Goal: Task Accomplishment & Management: Manage account settings

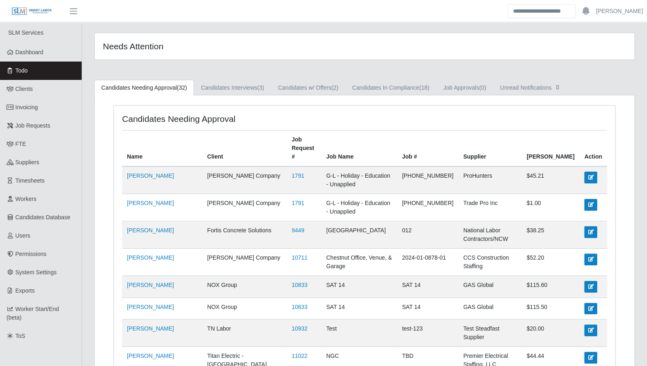
click at [34, 72] on link "Todo" at bounding box center [41, 71] width 82 height 18
click at [400, 94] on link "Candidates In Compliance (18)" at bounding box center [390, 88] width 91 height 16
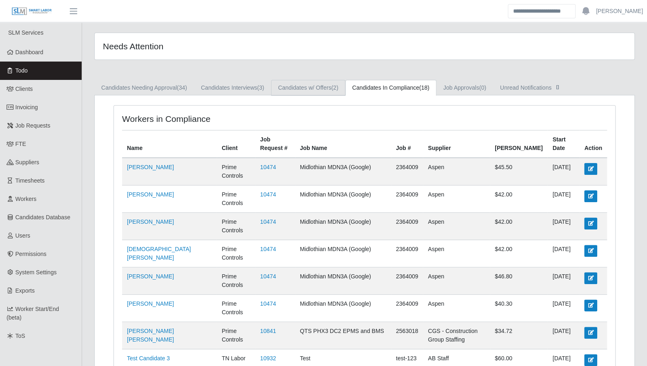
click at [302, 86] on link "Candidates w/ Offers (2)" at bounding box center [308, 88] width 74 height 16
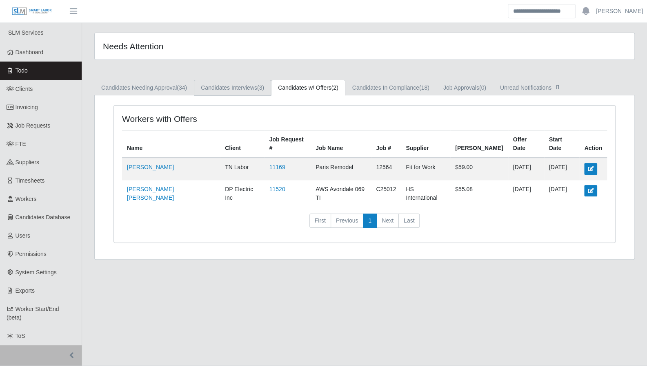
click at [251, 86] on link "Candidates Interviews (3)" at bounding box center [232, 88] width 77 height 16
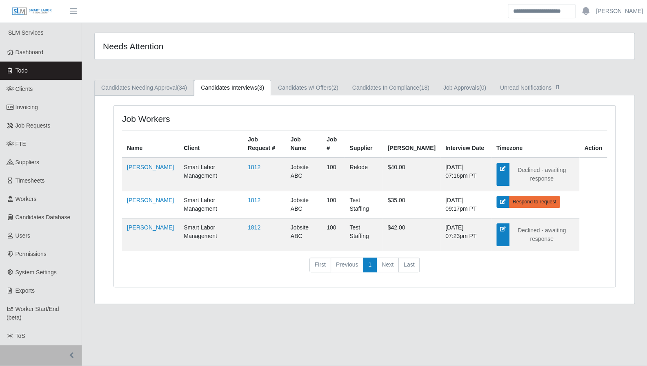
click at [153, 89] on link "Candidates Needing Approval (34)" at bounding box center [144, 88] width 100 height 16
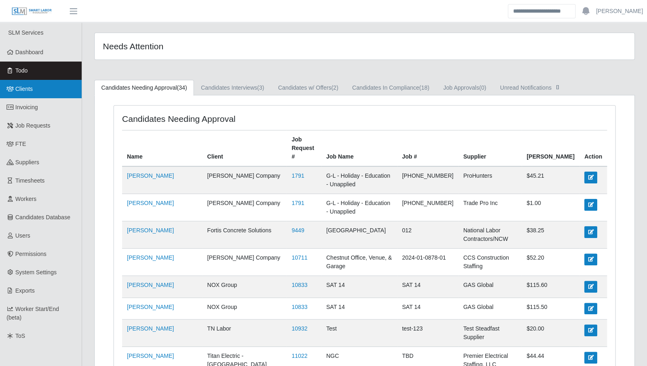
click at [29, 92] on span "Clients" at bounding box center [25, 89] width 18 height 7
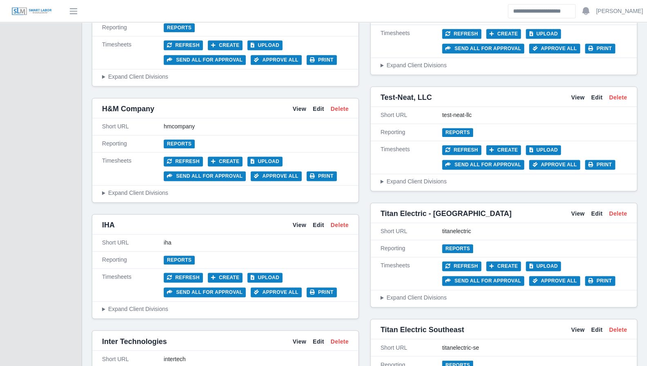
scroll to position [2570, 0]
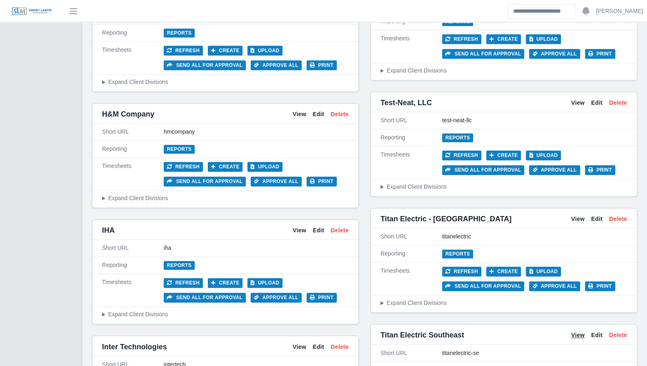
click at [579, 331] on link "View" at bounding box center [577, 335] width 13 height 9
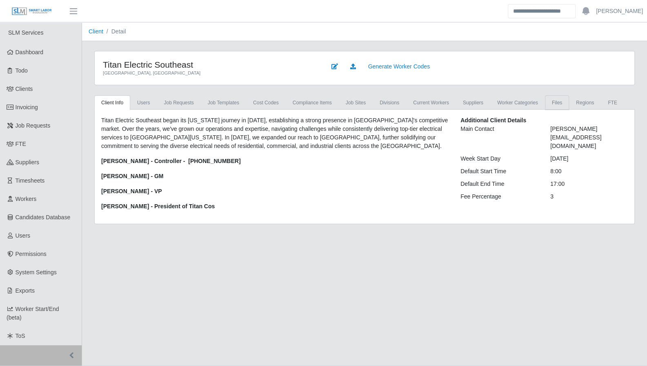
click at [550, 102] on link "Files" at bounding box center [557, 103] width 24 height 15
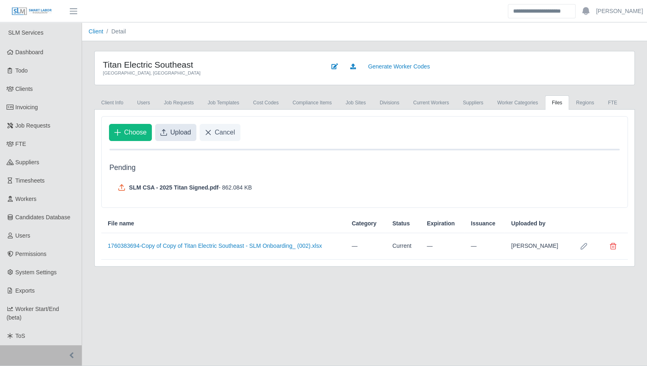
click at [176, 131] on span "Upload" at bounding box center [180, 133] width 21 height 10
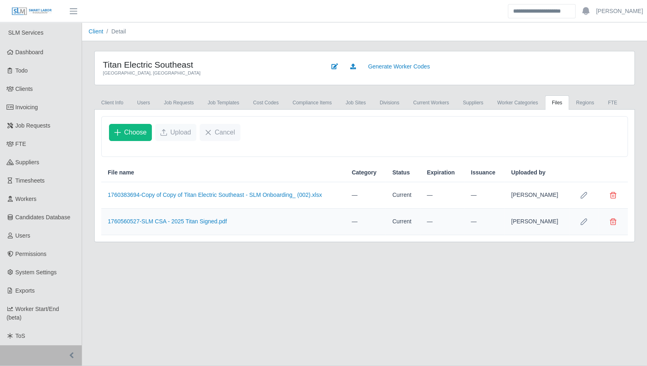
click at [587, 223] on button "Row Edit" at bounding box center [583, 222] width 16 height 16
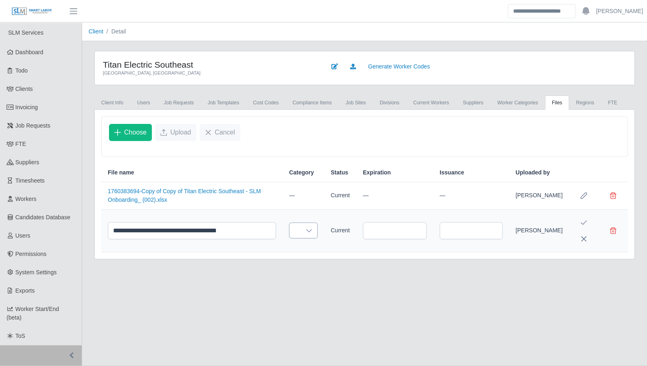
click at [309, 233] on icon at bounding box center [309, 230] width 6 height 3
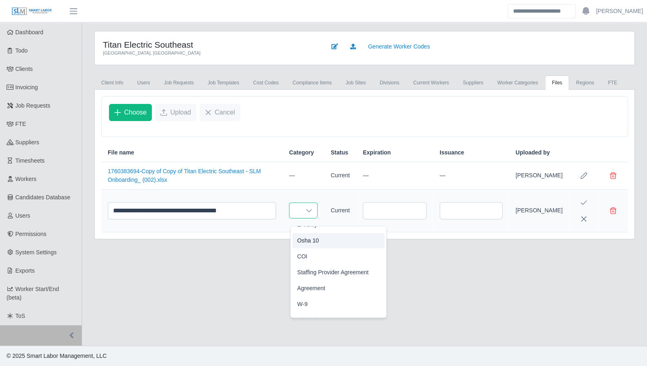
scroll to position [77, 0]
click at [336, 290] on li "Agreement" at bounding box center [338, 285] width 92 height 15
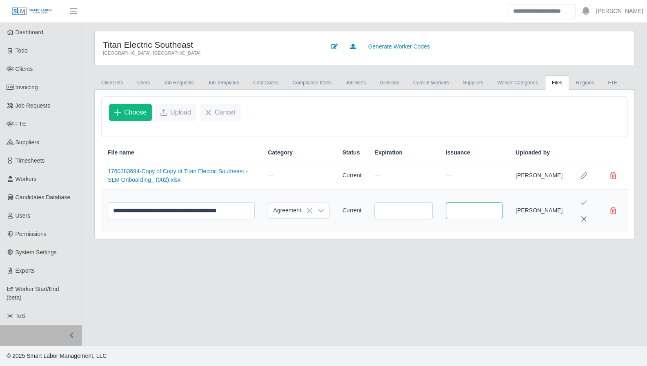
click at [496, 220] on input "text" at bounding box center [474, 210] width 57 height 17
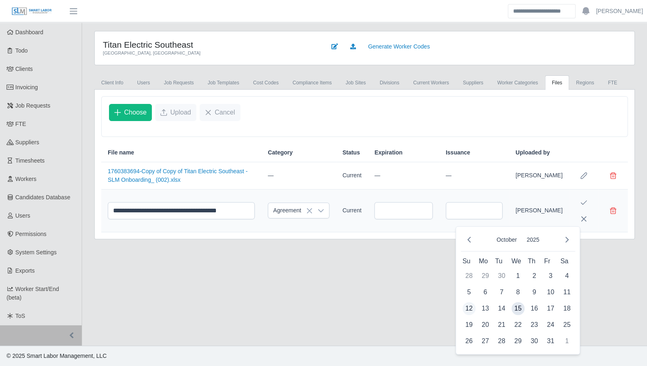
click at [472, 310] on span "12" at bounding box center [468, 308] width 13 height 13
type input "**********"
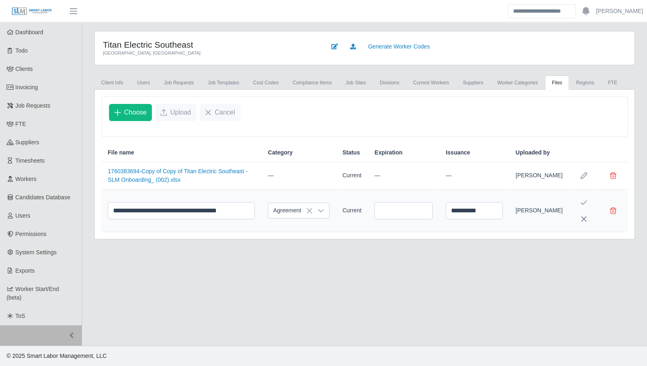
click at [584, 206] on icon "Save Edit" at bounding box center [583, 203] width 7 height 7
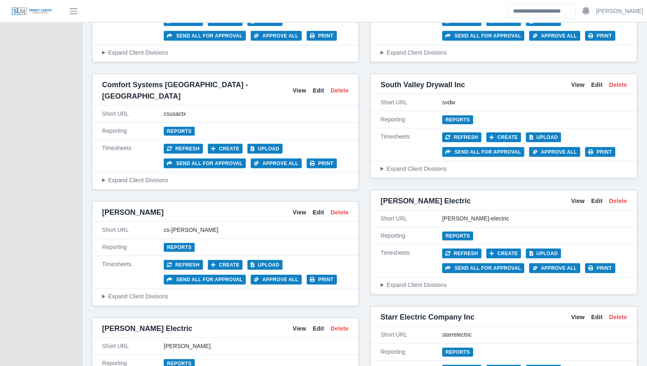
scroll to position [1413, 0]
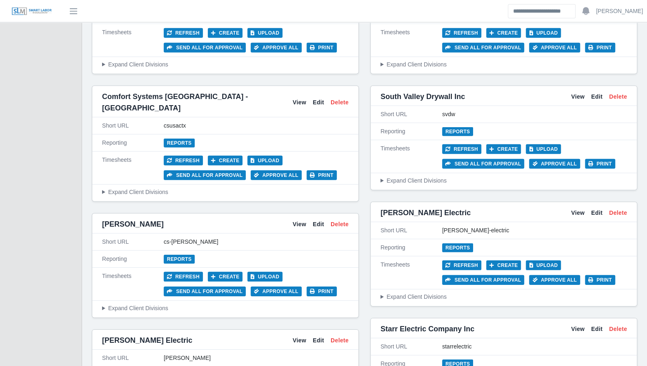
click at [579, 204] on div "Stansell Electric View Edit Delete" at bounding box center [504, 213] width 266 height 18
click at [579, 209] on link "View" at bounding box center [577, 213] width 13 height 9
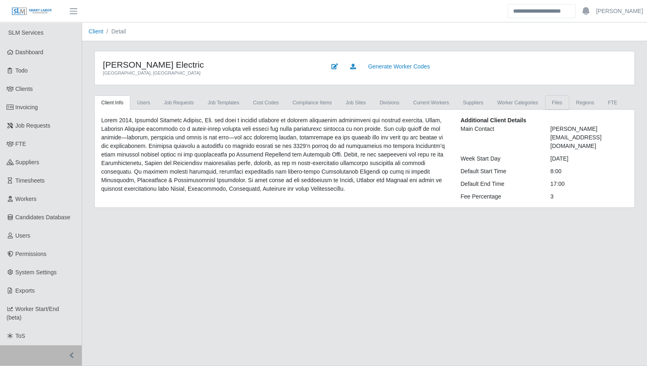
click at [545, 99] on link "Files" at bounding box center [557, 103] width 24 height 15
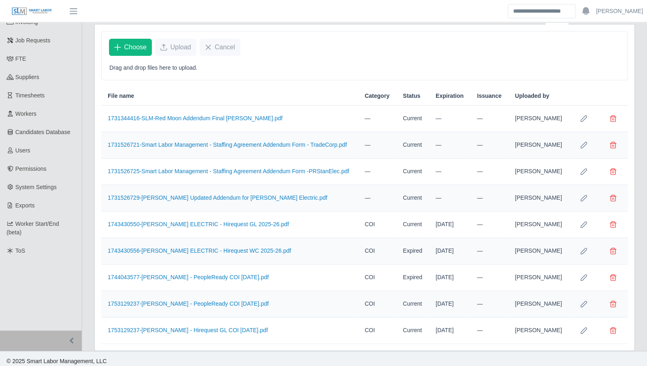
scroll to position [87, 0]
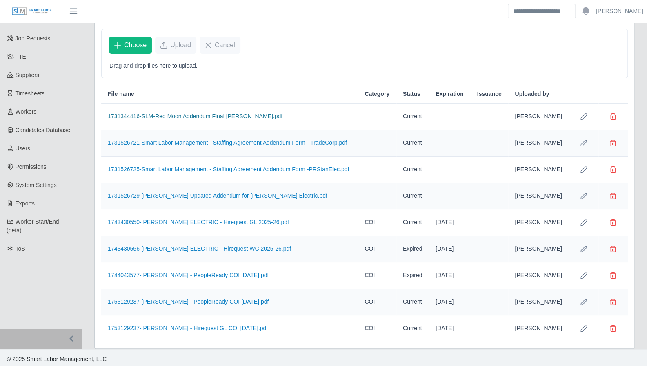
click at [238, 115] on link "1731344416-SLM-Red Moon Addendum Final [PERSON_NAME].pdf" at bounding box center [195, 116] width 175 height 7
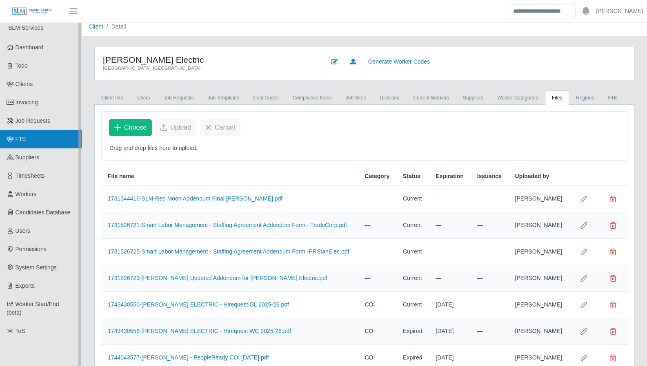
scroll to position [0, 0]
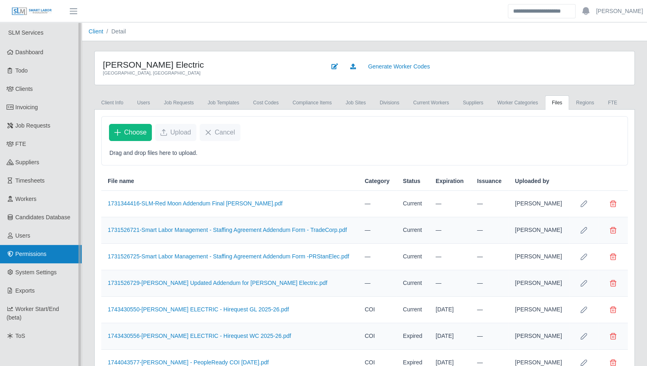
drag, startPoint x: 46, startPoint y: 250, endPoint x: 35, endPoint y: 251, distance: 10.7
click at [35, 251] on span "Permissions" at bounding box center [31, 254] width 31 height 7
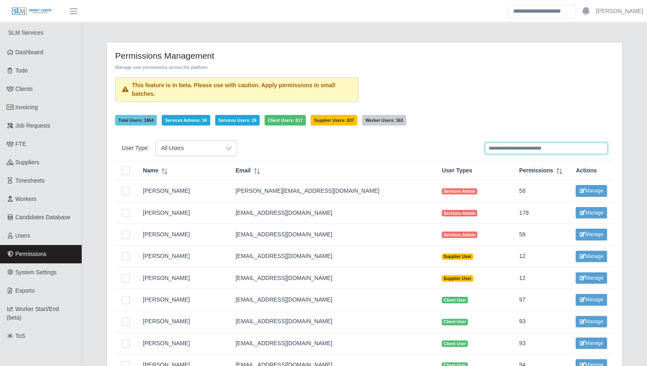
click at [499, 148] on input "text" at bounding box center [546, 148] width 122 height 11
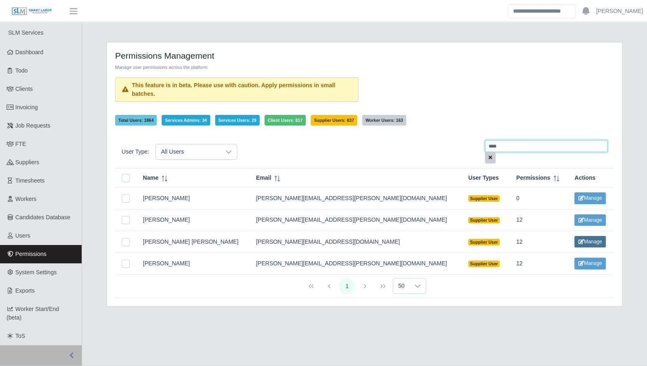
type input "****"
click at [574, 242] on button "Manage" at bounding box center [589, 241] width 31 height 11
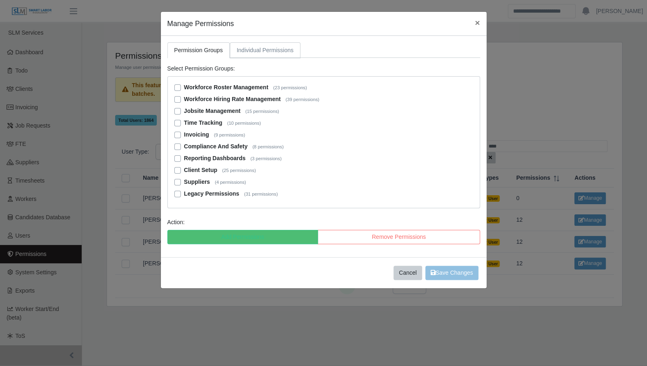
click at [258, 50] on link "Individual Permissions" at bounding box center [265, 50] width 71 height 16
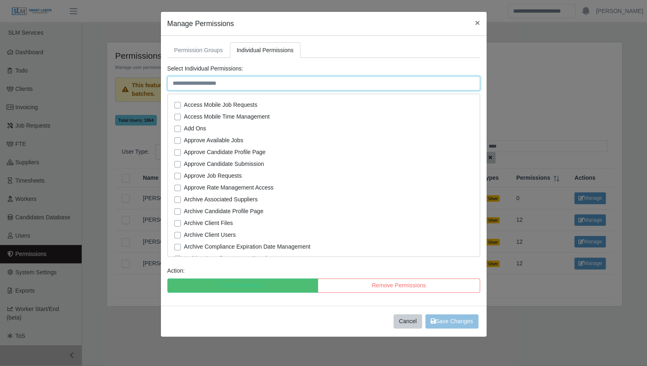
click at [230, 82] on input "text" at bounding box center [323, 83] width 313 height 14
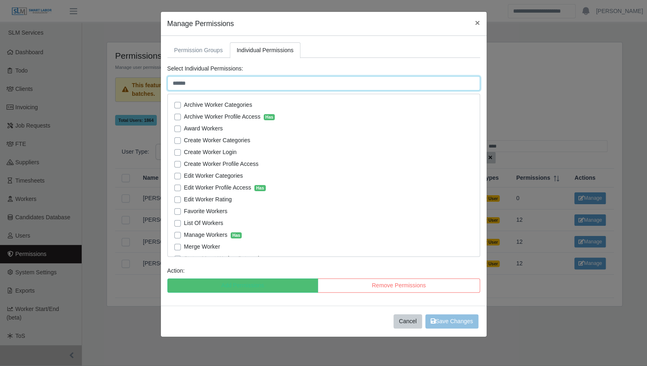
type input "******"
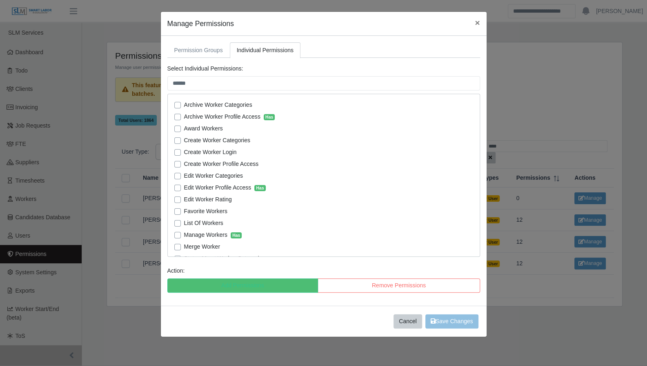
click at [184, 163] on label "Create Worker Profile Access" at bounding box center [221, 164] width 75 height 9
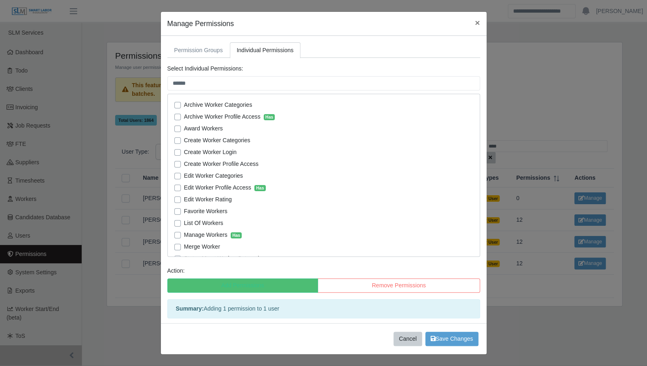
click at [184, 175] on label "Edit Worker Categories" at bounding box center [213, 176] width 59 height 9
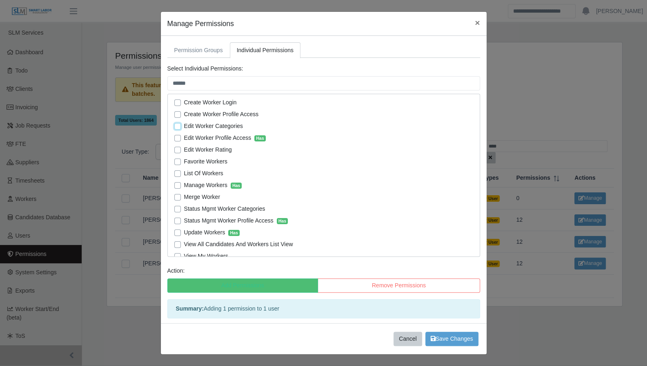
scroll to position [54, 0]
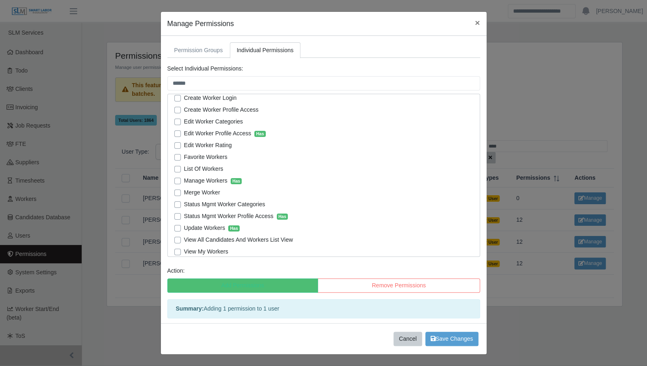
click at [184, 168] on label "List Of Workers" at bounding box center [203, 169] width 39 height 9
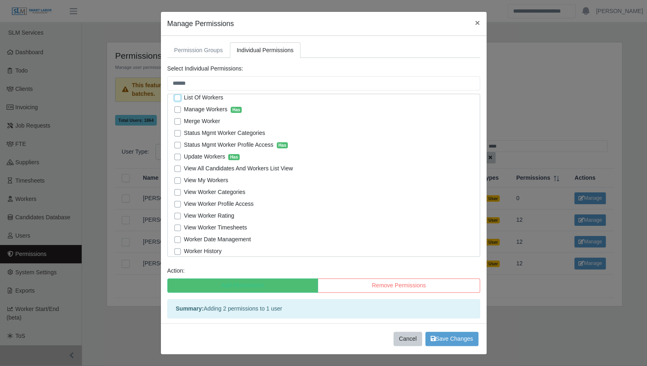
scroll to position [127, 0]
click at [184, 180] on label "View My Workers" at bounding box center [206, 179] width 44 height 9
click at [184, 201] on label "View Worker Profile Access" at bounding box center [219, 203] width 70 height 9
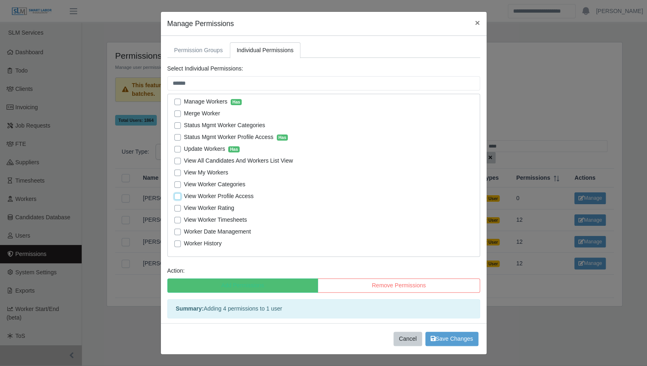
scroll to position [134, 0]
click at [172, 243] on div "Archive Worker Categories Archive Worker Profile Access Has Award Workers Creat…" at bounding box center [323, 175] width 313 height 163
click at [184, 159] on label "View All Candidates And Workers List View" at bounding box center [238, 160] width 109 height 9
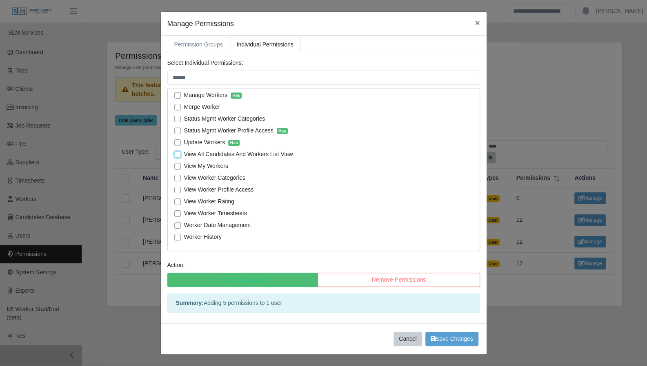
scroll to position [6, 0]
click at [457, 338] on span "Save Changes" at bounding box center [452, 339] width 42 height 7
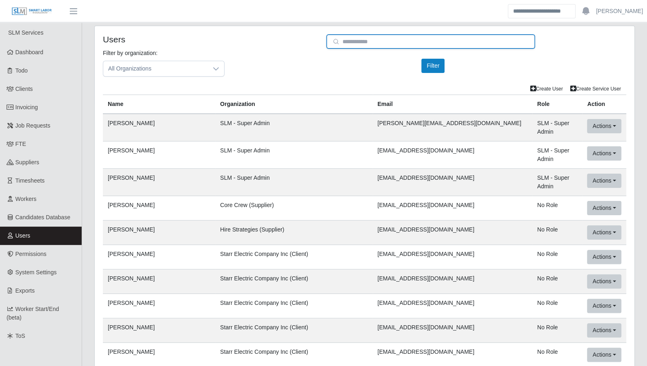
click at [357, 45] on input "email" at bounding box center [430, 41] width 209 height 15
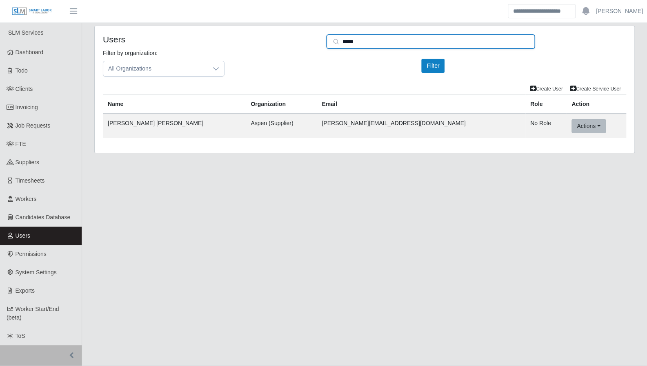
type input "*****"
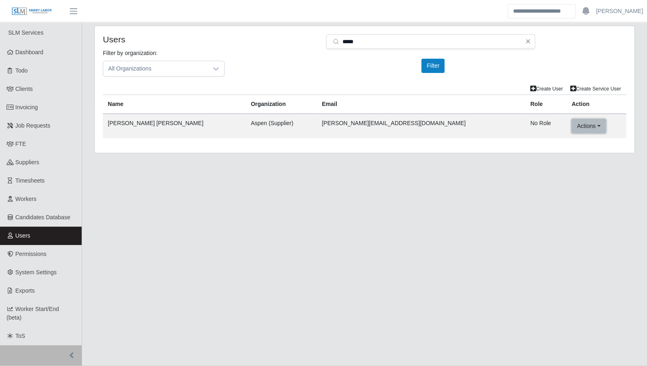
click at [571, 127] on button "Actions" at bounding box center [588, 126] width 34 height 14
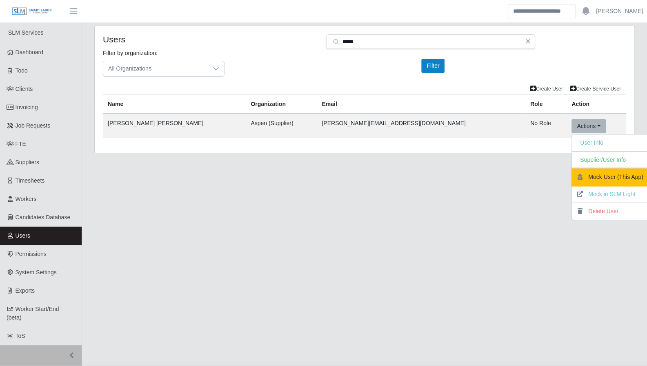
click at [572, 173] on button "Mock User (This App)" at bounding box center [612, 177] width 80 height 17
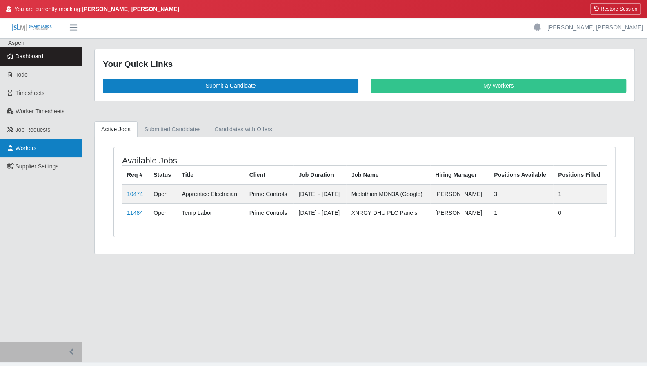
click at [25, 151] on span "Workers" at bounding box center [26, 148] width 21 height 7
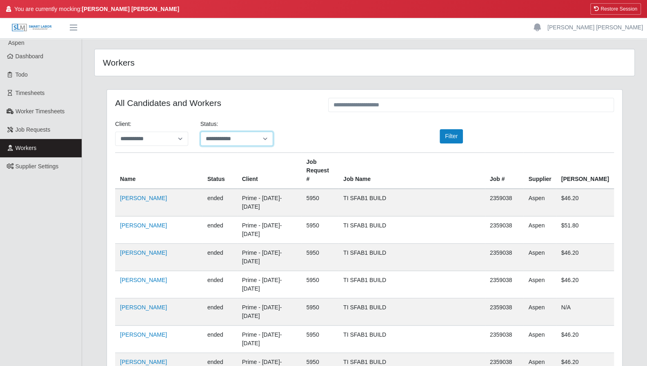
click at [235, 141] on select "**********" at bounding box center [236, 139] width 73 height 14
select select "*******"
click at [200, 132] on select "**********" at bounding box center [236, 139] width 73 height 14
click at [449, 132] on button "Filter" at bounding box center [451, 136] width 23 height 14
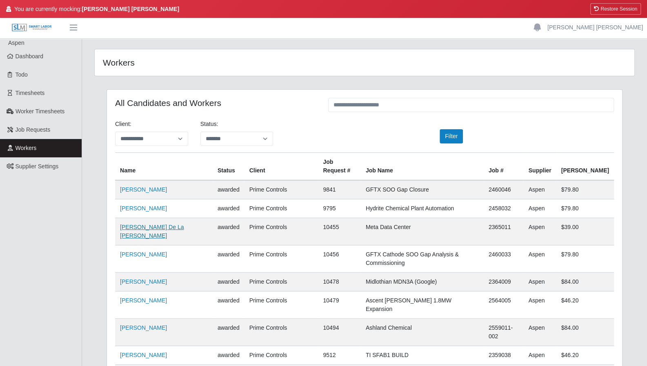
click at [142, 224] on link "Emilio De La Cruz" at bounding box center [152, 231] width 64 height 15
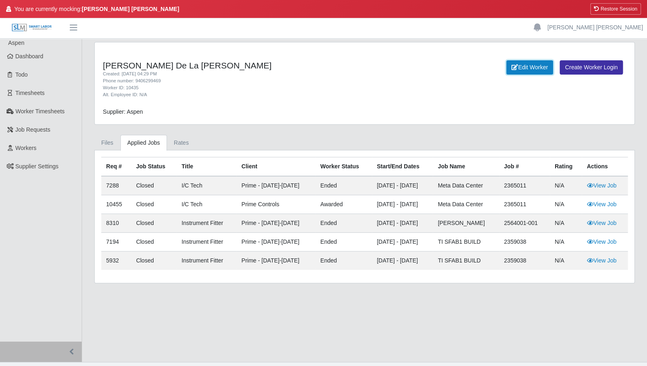
click at [517, 66] on link "Edit Worker" at bounding box center [529, 67] width 47 height 14
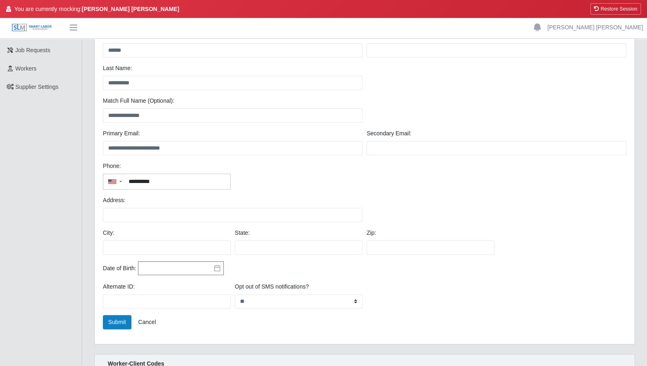
scroll to position [96, 0]
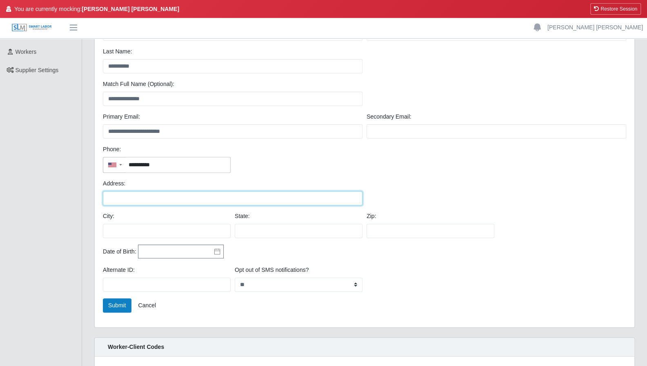
click at [129, 201] on input "Address:" at bounding box center [233, 198] width 260 height 14
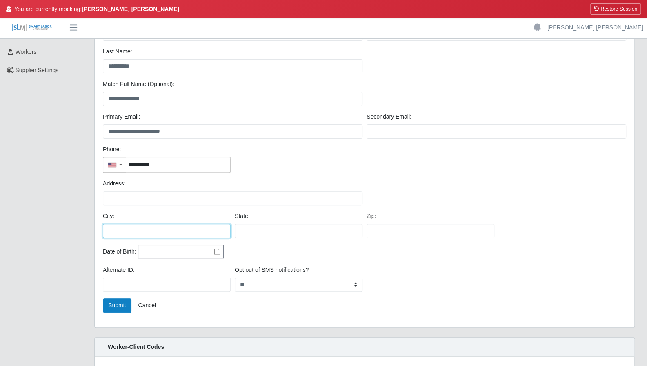
drag, startPoint x: 118, startPoint y: 230, endPoint x: 126, endPoint y: 249, distance: 20.3
click at [118, 230] on input "City:" at bounding box center [167, 231] width 128 height 14
click at [119, 300] on button "Submit" at bounding box center [117, 306] width 29 height 14
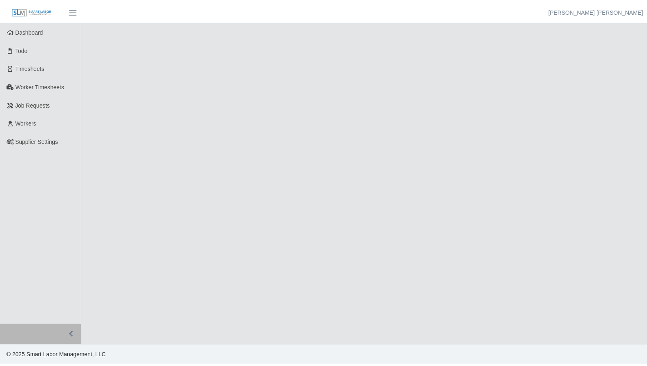
scroll to position [16, 0]
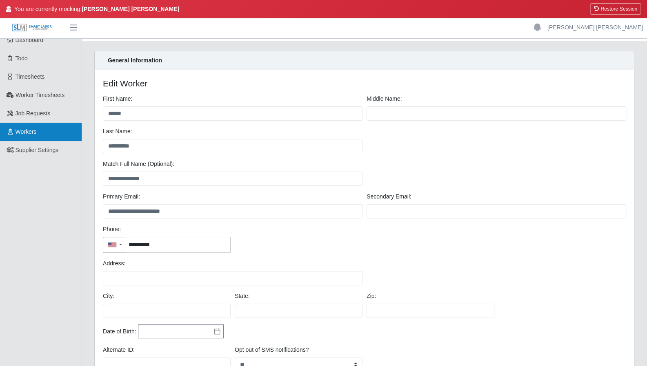
click at [31, 132] on span "Workers" at bounding box center [26, 132] width 21 height 7
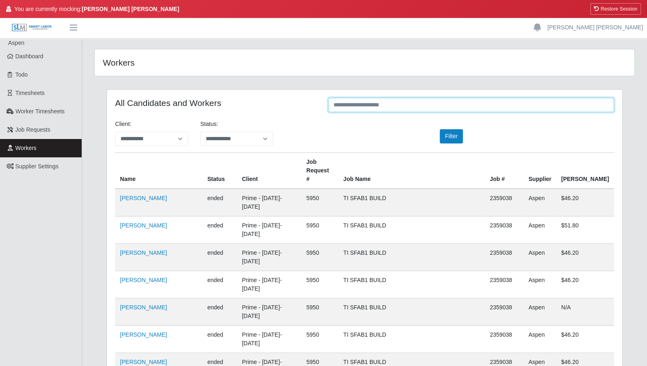
click at [380, 107] on input "text" at bounding box center [471, 105] width 286 height 14
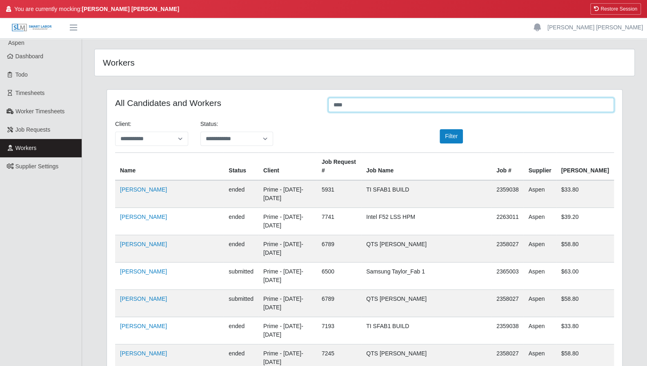
type input "****"
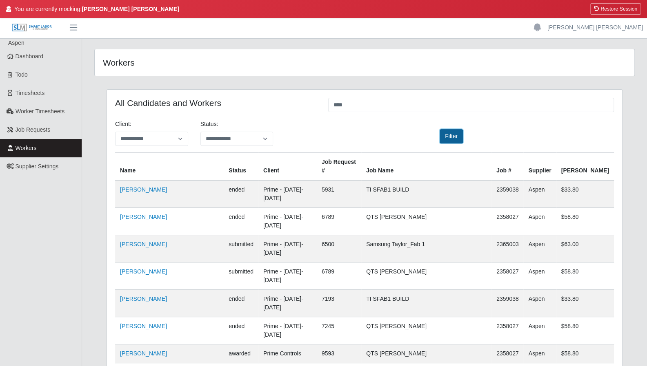
click at [452, 136] on button "Filter" at bounding box center [451, 136] width 23 height 14
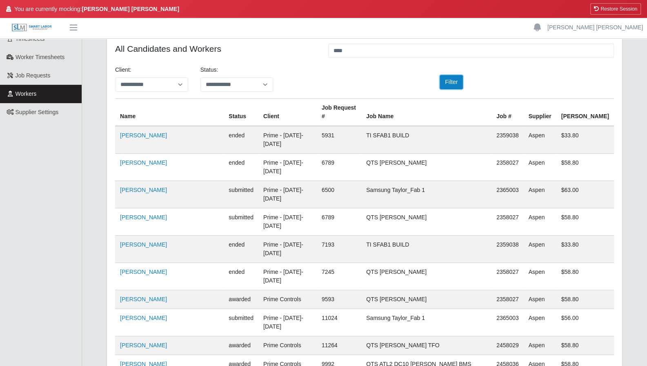
scroll to position [55, 0]
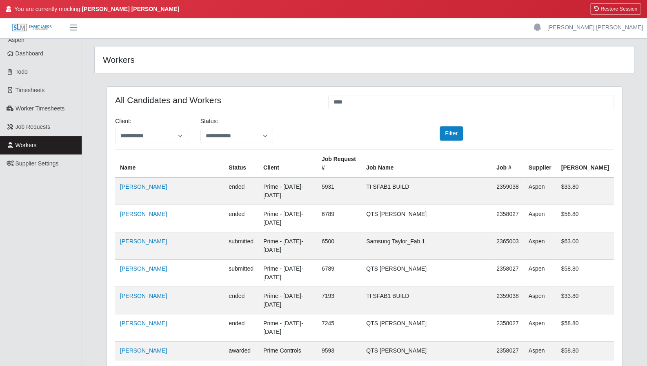
scroll to position [0, 0]
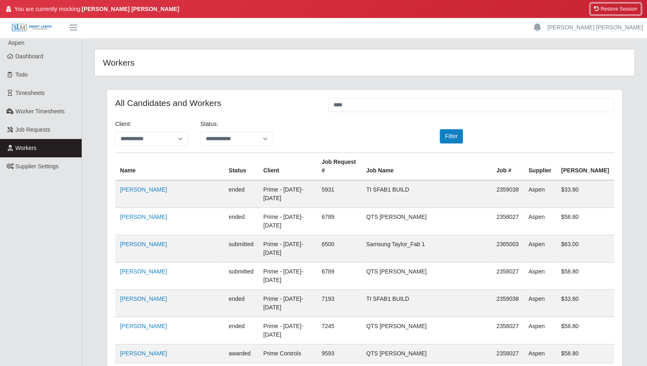
drag, startPoint x: 620, startPoint y: 11, endPoint x: 361, endPoint y: 28, distance: 259.3
click at [620, 11] on button "Restore Session" at bounding box center [615, 8] width 51 height 11
click at [605, 11] on button "Restore Session" at bounding box center [615, 8] width 51 height 11
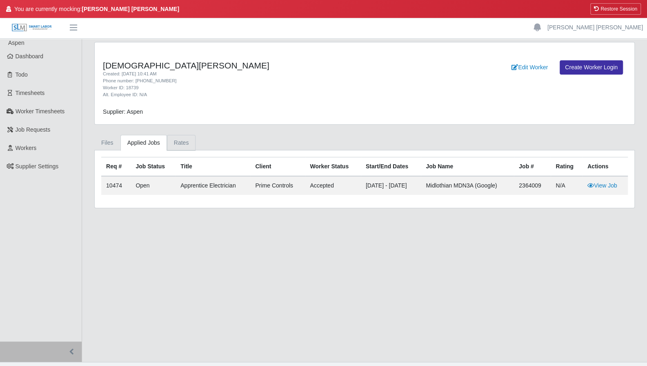
click at [178, 142] on link "Rates" at bounding box center [181, 143] width 29 height 16
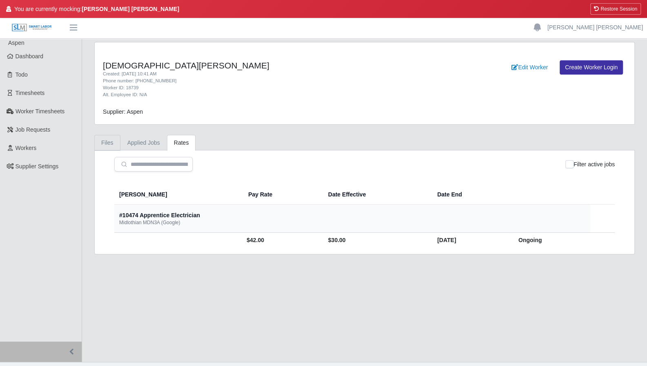
click at [109, 141] on link "Files" at bounding box center [107, 143] width 26 height 16
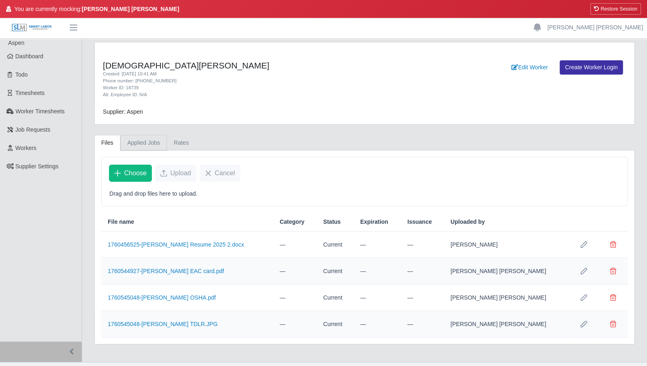
drag, startPoint x: 147, startPoint y: 142, endPoint x: 155, endPoint y: 145, distance: 7.7
click at [148, 142] on link "Applied Jobs" at bounding box center [143, 143] width 47 height 16
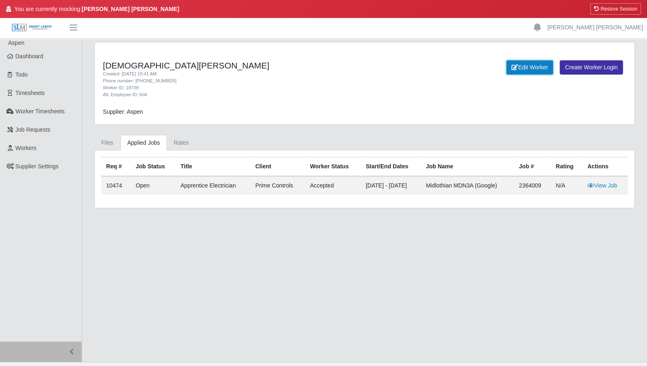
click at [535, 71] on link "Edit Worker" at bounding box center [529, 67] width 47 height 14
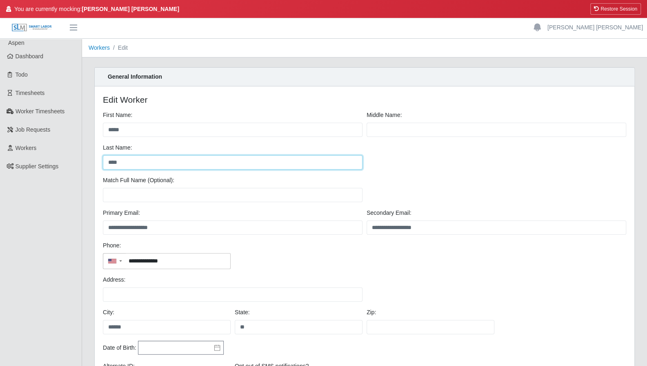
click at [151, 164] on input "****" at bounding box center [233, 162] width 260 height 14
type input "****"
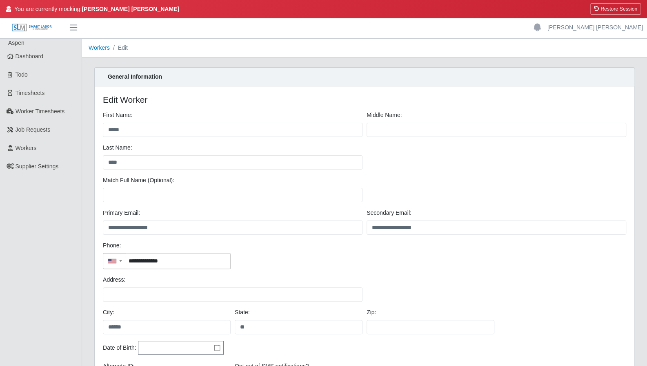
click at [183, 152] on div "Last Name: ****" at bounding box center [233, 157] width 264 height 26
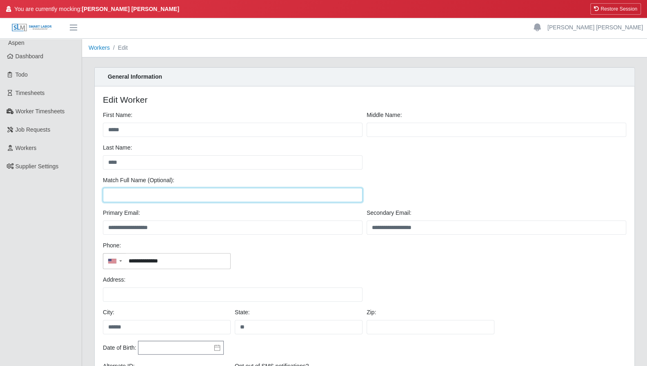
click at [179, 193] on input "Match Full Name (Optional):" at bounding box center [233, 195] width 260 height 14
type input "**********"
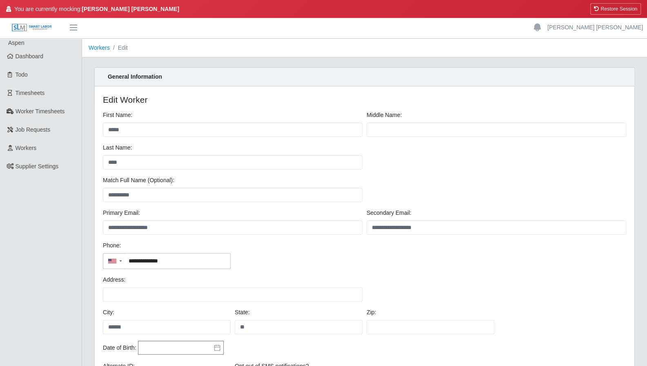
click at [326, 260] on div "**********" at bounding box center [364, 259] width 527 height 34
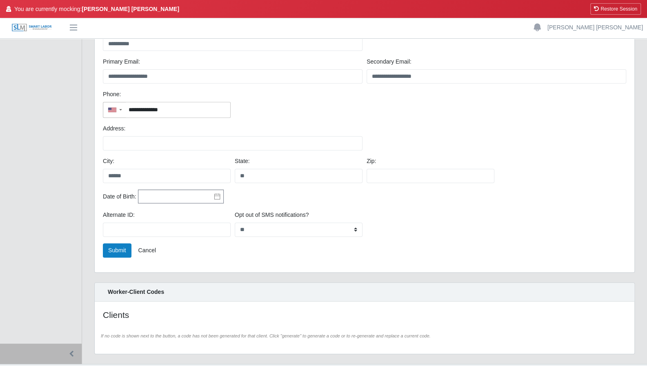
scroll to position [154, 0]
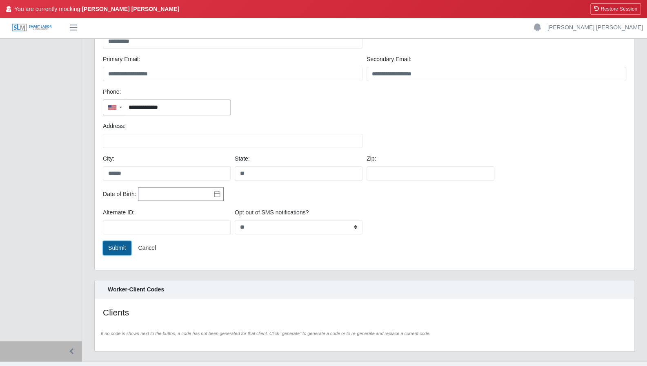
click at [115, 252] on button "Submit" at bounding box center [117, 248] width 29 height 14
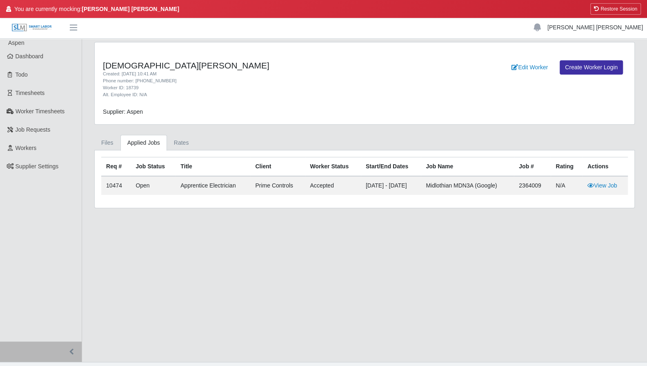
click at [633, 28] on link "[PERSON_NAME] [PERSON_NAME]" at bounding box center [595, 27] width 96 height 9
click at [486, 89] on div "Edit Worker Create Worker Login" at bounding box center [520, 79] width 223 height 38
click at [525, 66] on link "Edit Worker" at bounding box center [529, 67] width 47 height 14
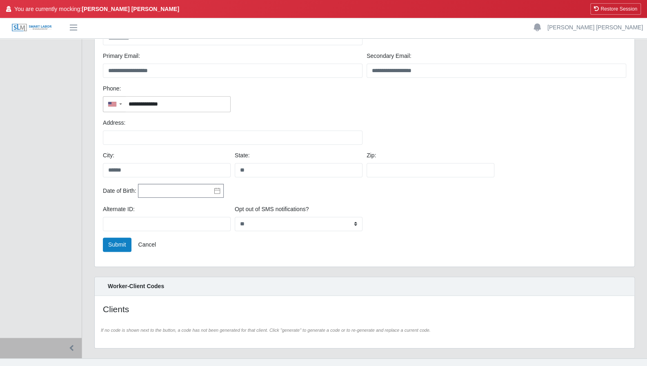
scroll to position [169, 0]
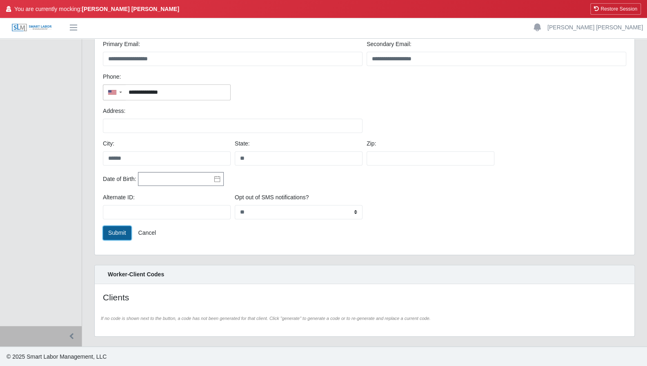
drag, startPoint x: 127, startPoint y: 236, endPoint x: 113, endPoint y: 231, distance: 14.9
click at [113, 231] on button "Submit" at bounding box center [117, 233] width 29 height 14
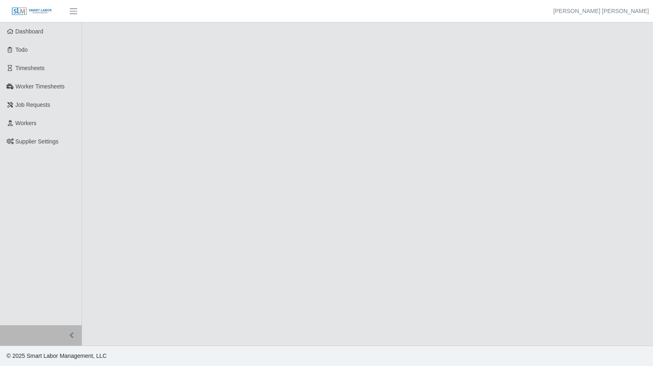
click at [113, 231] on main at bounding box center [367, 184] width 571 height 324
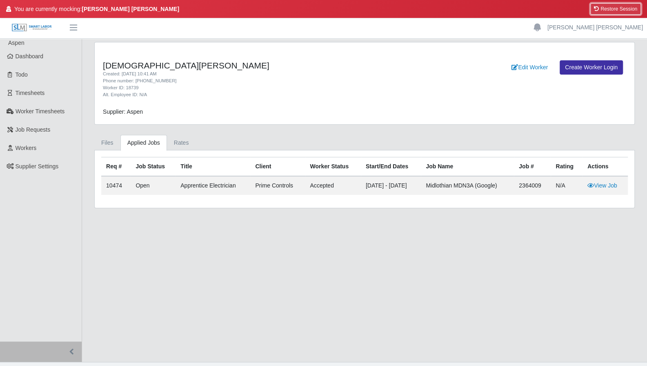
click at [606, 7] on button "Restore Session" at bounding box center [615, 8] width 51 height 11
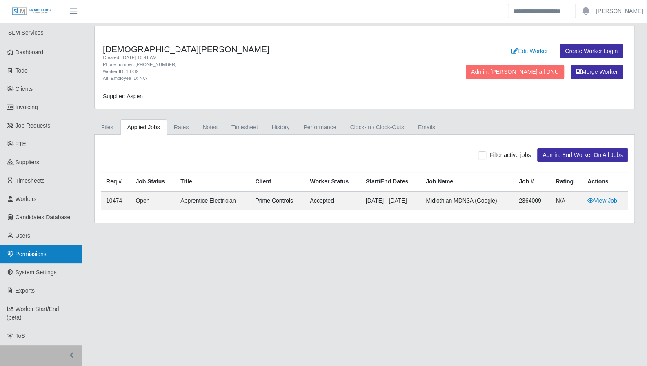
click at [26, 252] on span "Permissions" at bounding box center [31, 254] width 31 height 7
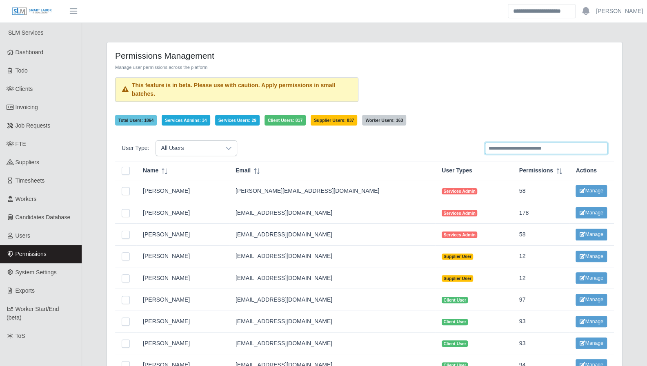
click at [507, 146] on input "text" at bounding box center [546, 148] width 122 height 11
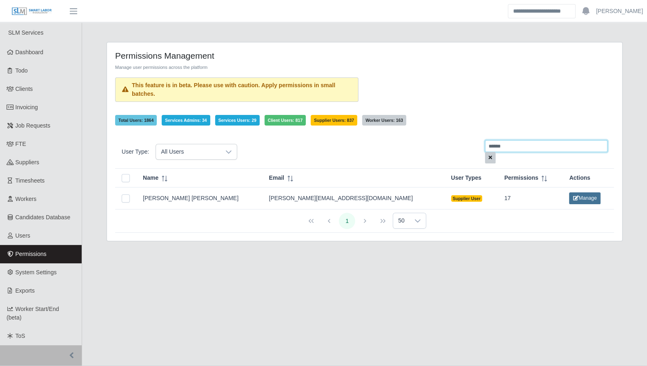
type input "******"
click at [569, 198] on button "Manage" at bounding box center [584, 198] width 31 height 11
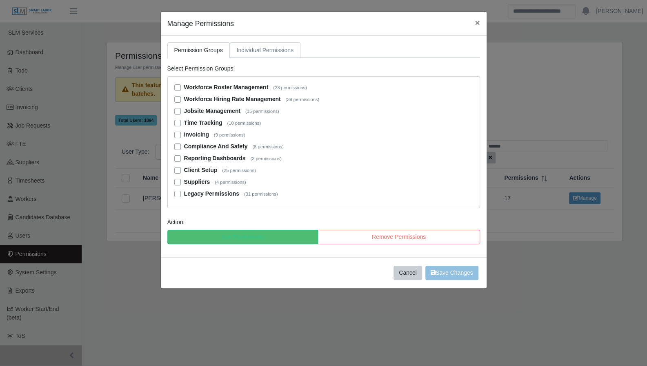
click at [251, 50] on link "Individual Permissions" at bounding box center [265, 50] width 71 height 16
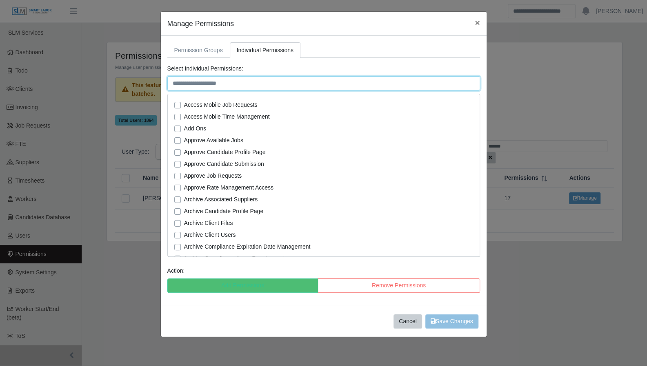
click at [234, 83] on input "text" at bounding box center [323, 83] width 313 height 14
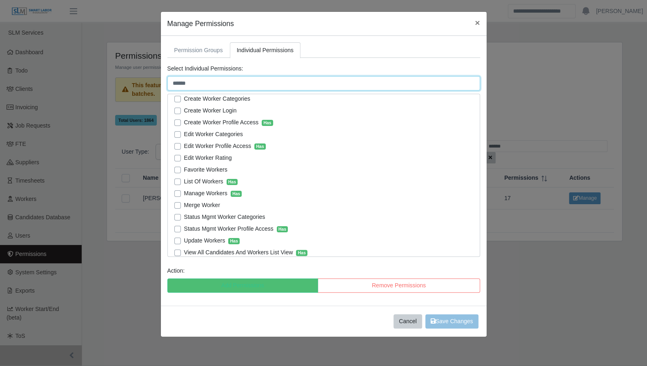
scroll to position [44, 0]
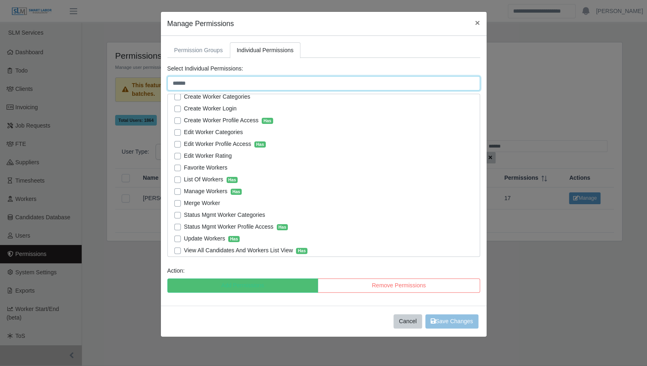
type input "******"
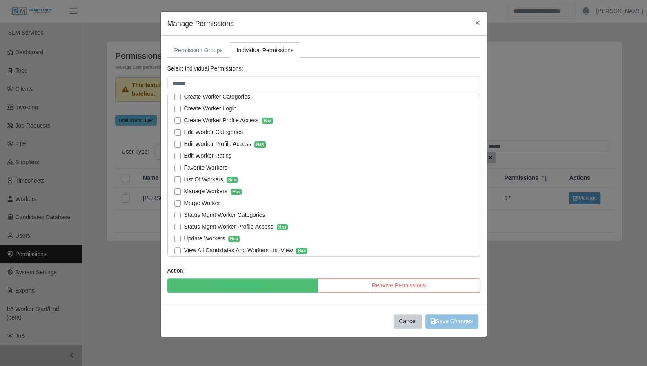
drag, startPoint x: 179, startPoint y: 145, endPoint x: 361, endPoint y: 221, distance: 197.4
click at [361, 221] on div "Archive Worker Categories Archive Worker Profile Access Has Award Workers Creat…" at bounding box center [323, 175] width 313 height 163
click at [184, 142] on label "Edit Worker Profile Access Has" at bounding box center [225, 144] width 82 height 9
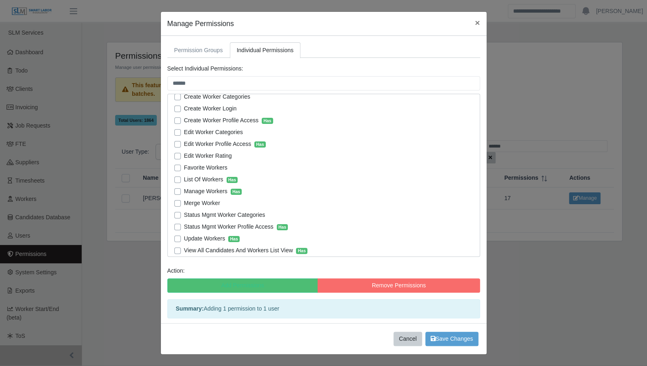
click at [373, 284] on label "Remove Permissions" at bounding box center [399, 286] width 162 height 14
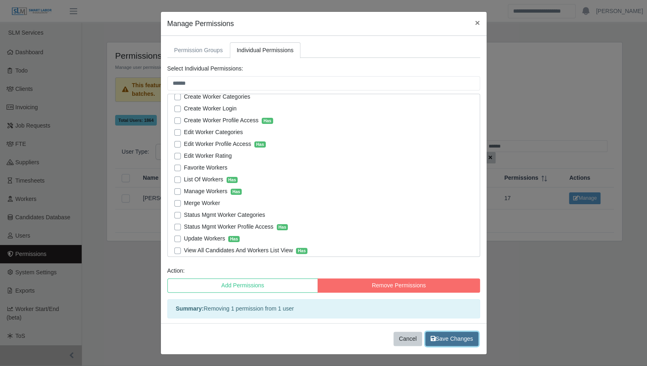
click at [445, 340] on span "Save Changes" at bounding box center [452, 339] width 42 height 7
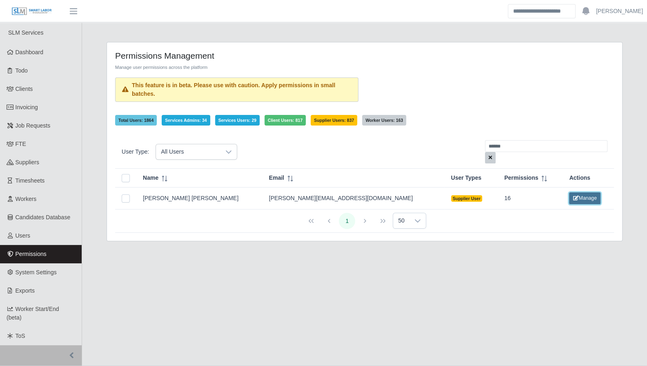
click at [573, 199] on icon at bounding box center [576, 198] width 6 height 5
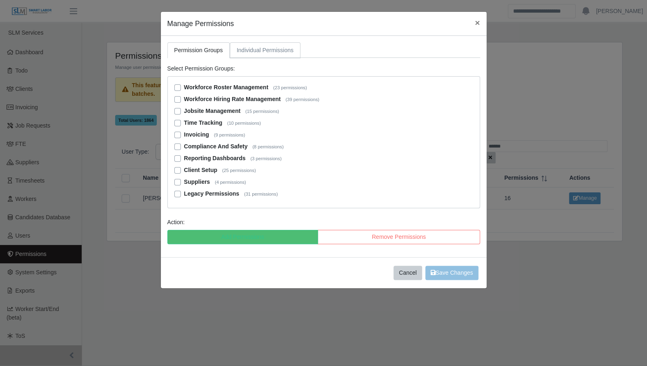
click at [270, 52] on link "Individual Permissions" at bounding box center [265, 50] width 71 height 16
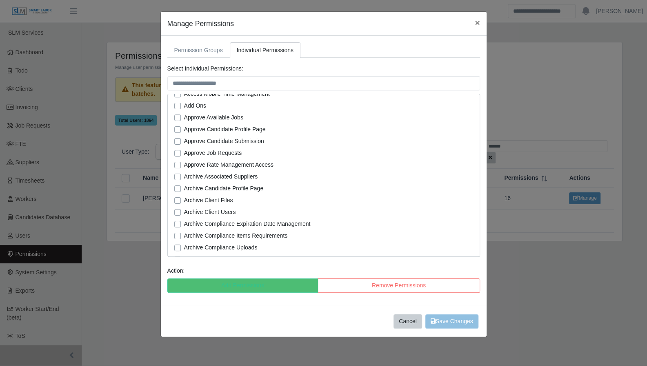
scroll to position [0, 0]
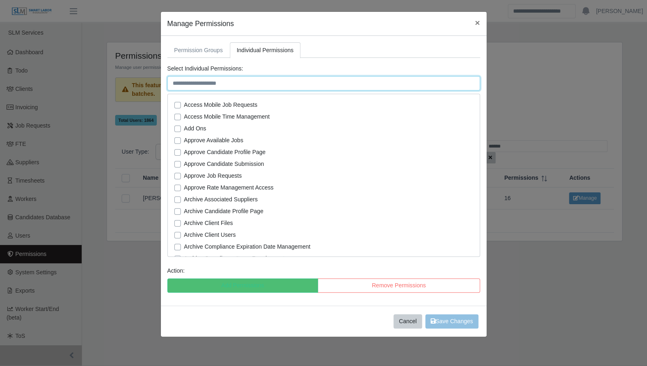
click at [249, 86] on input "text" at bounding box center [323, 83] width 313 height 14
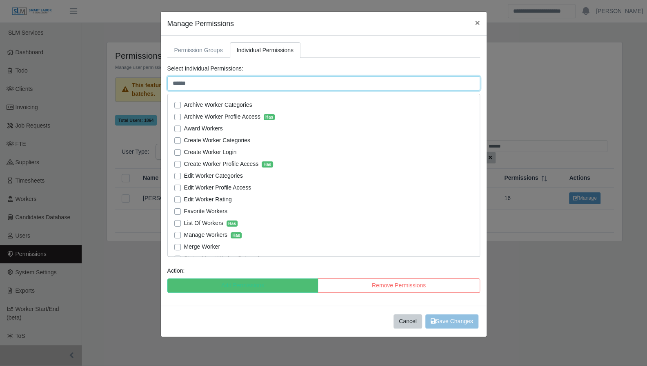
type input "******"
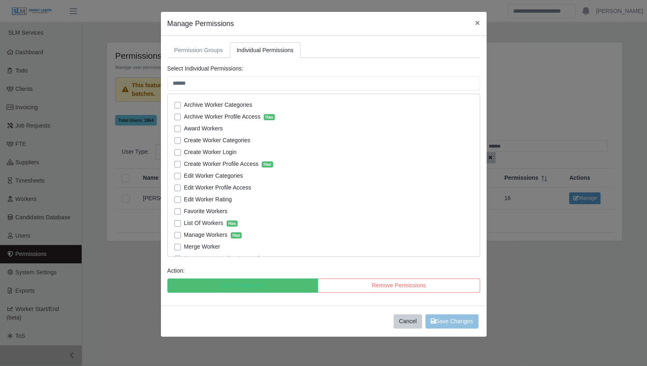
click at [184, 188] on label "Edit Worker Profile Access" at bounding box center [217, 188] width 67 height 9
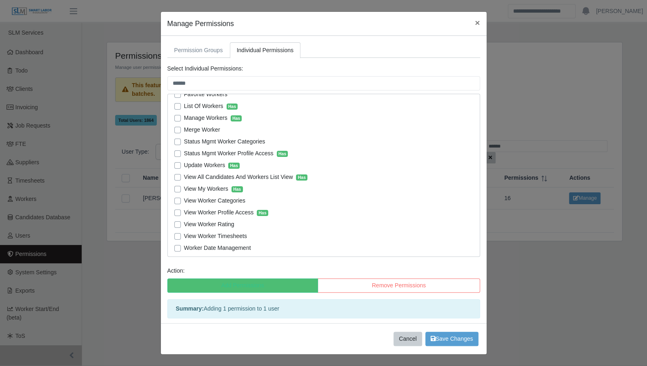
scroll to position [121, 0]
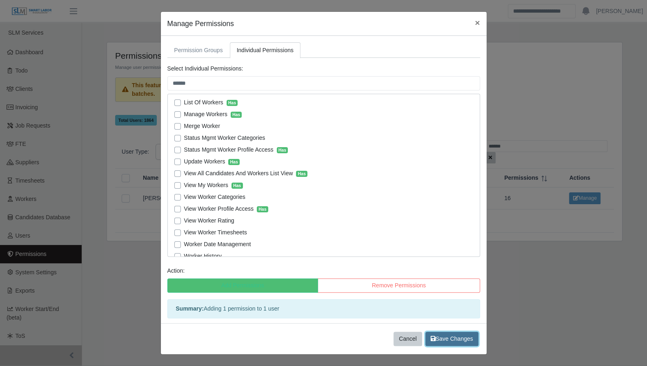
click at [451, 336] on span "Save Changes" at bounding box center [452, 339] width 42 height 7
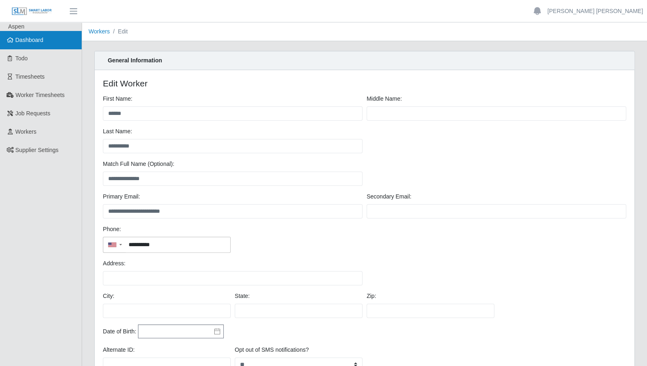
click at [25, 47] on link "Dashboard" at bounding box center [41, 40] width 82 height 18
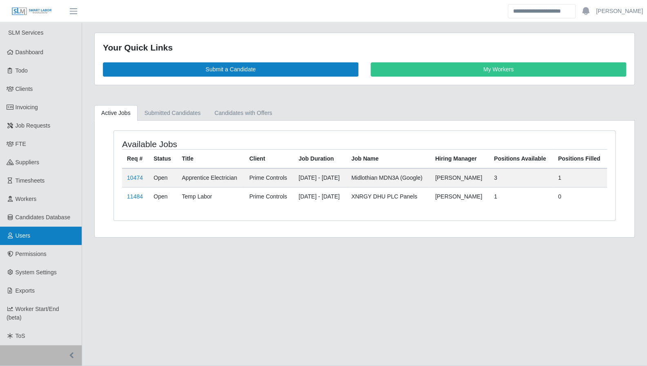
click at [44, 238] on link "Users" at bounding box center [41, 236] width 82 height 18
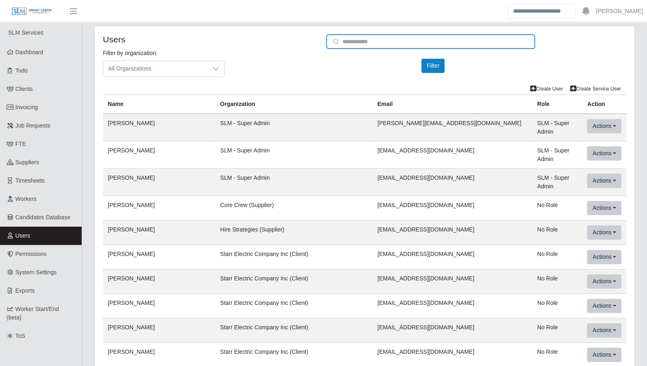
click at [384, 40] on input "email" at bounding box center [430, 41] width 209 height 15
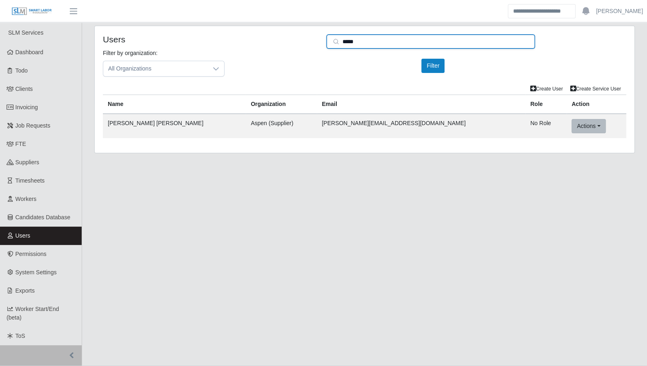
type input "*****"
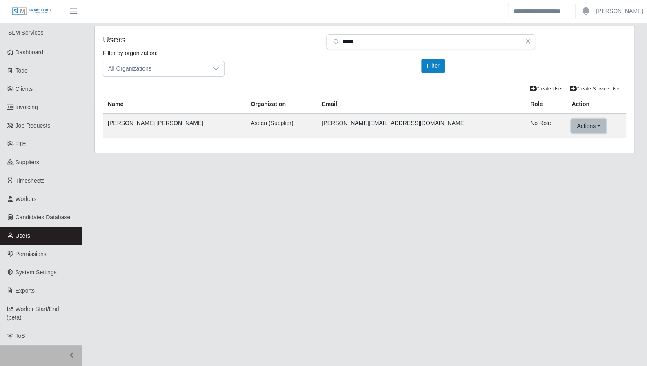
click at [571, 127] on button "Actions" at bounding box center [588, 126] width 34 height 14
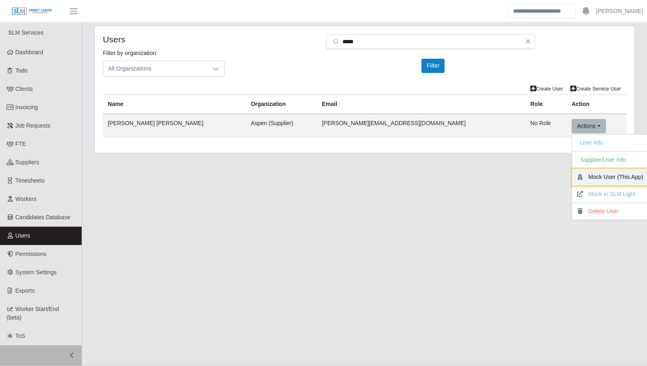
drag, startPoint x: 562, startPoint y: 176, endPoint x: 365, endPoint y: 29, distance: 246.2
click at [572, 176] on button "Mock User (This App)" at bounding box center [612, 177] width 80 height 17
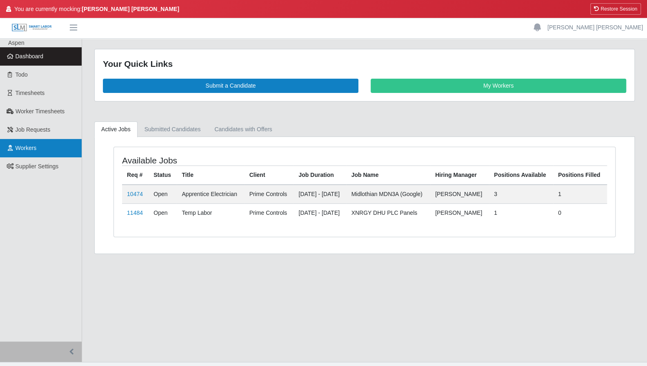
click at [40, 152] on link "Workers" at bounding box center [41, 148] width 82 height 18
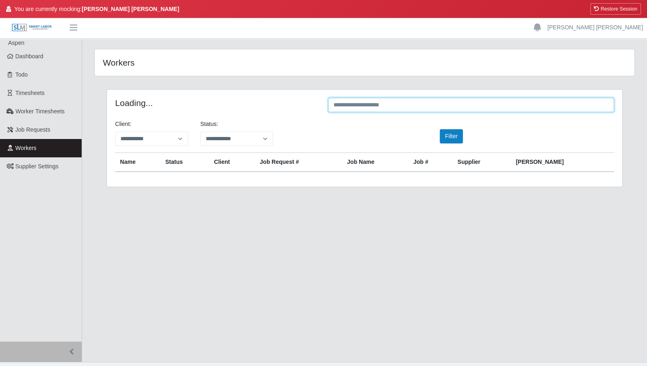
click at [335, 107] on input "text" at bounding box center [471, 105] width 286 height 14
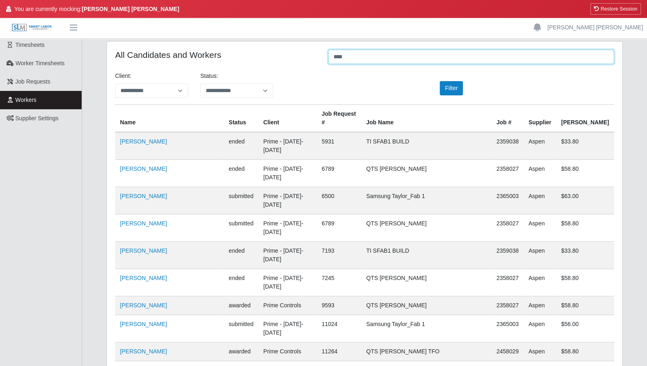
scroll to position [55, 0]
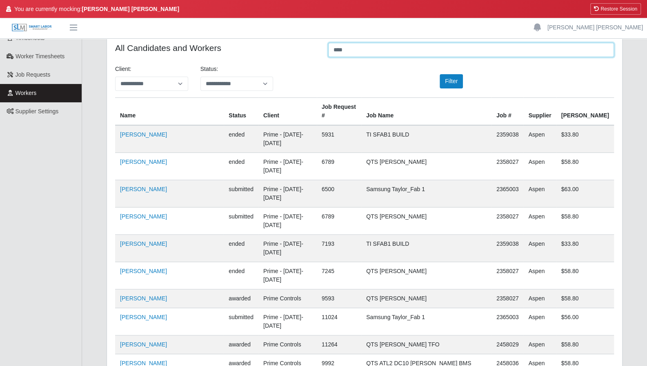
type input "****"
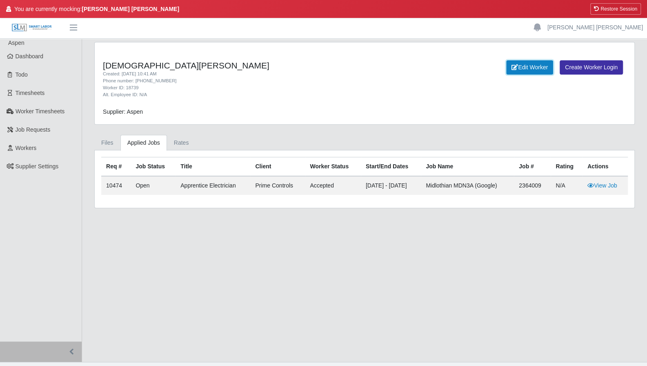
click at [524, 70] on link "Edit Worker" at bounding box center [529, 67] width 47 height 14
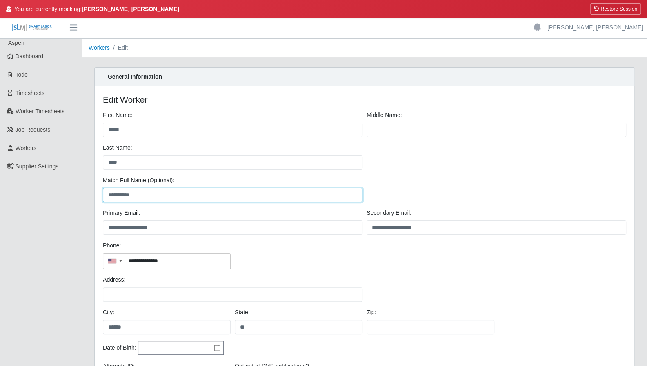
drag, startPoint x: 162, startPoint y: 194, endPoint x: 90, endPoint y: 194, distance: 72.2
click at [90, 194] on div "**********" at bounding box center [364, 250] width 553 height 367
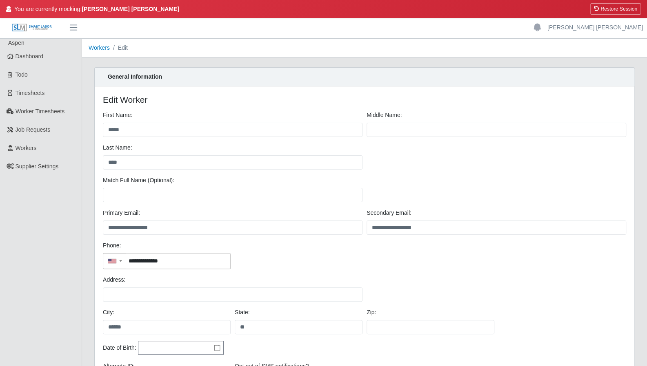
click at [252, 187] on div "Match Full Name (Optional):" at bounding box center [233, 189] width 264 height 26
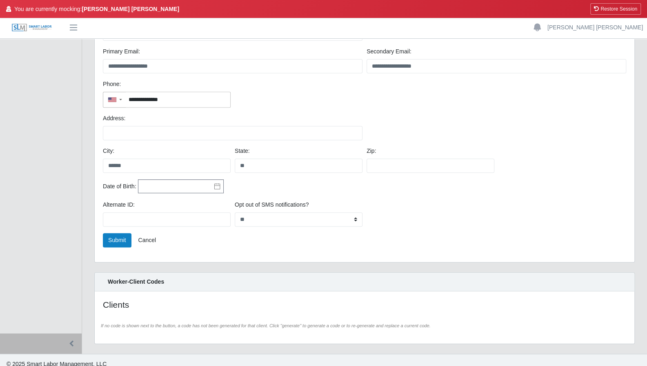
scroll to position [169, 0]
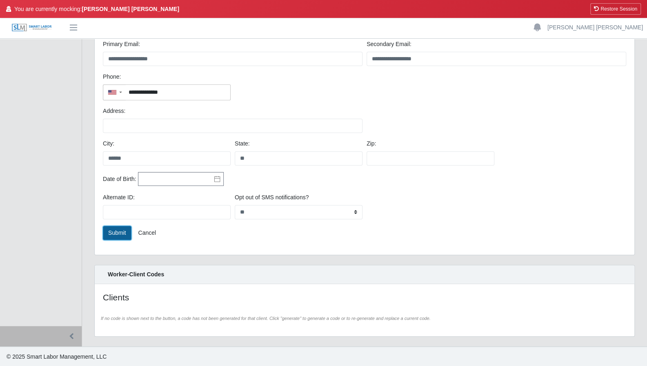
click at [118, 229] on button "Submit" at bounding box center [117, 233] width 29 height 14
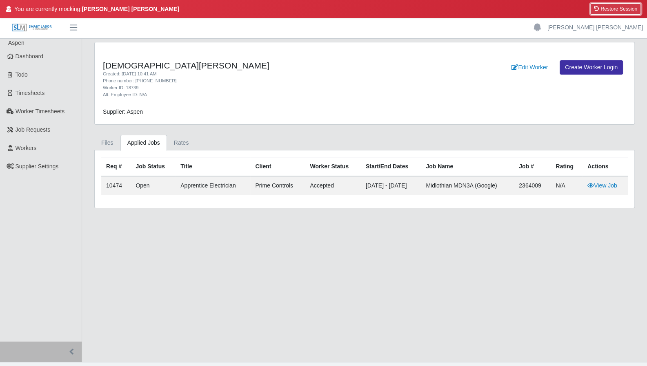
click at [616, 12] on button "Restore Session" at bounding box center [615, 8] width 51 height 11
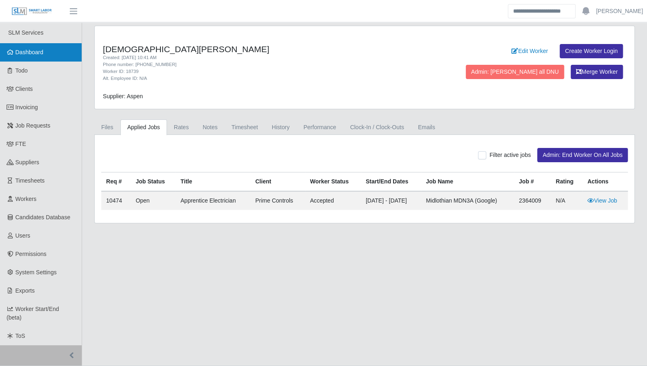
click at [41, 58] on link "Dashboard" at bounding box center [41, 52] width 82 height 18
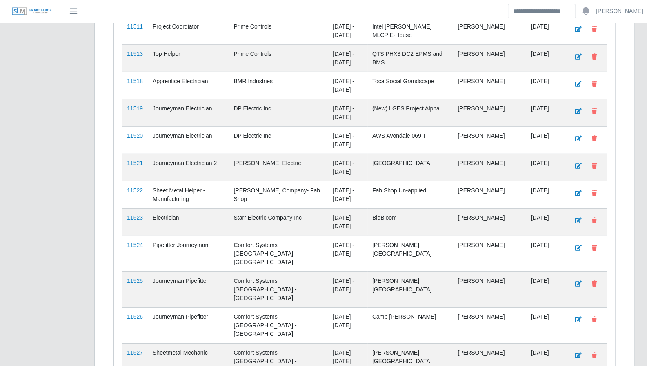
scroll to position [1532, 0]
